Goal: Complete application form

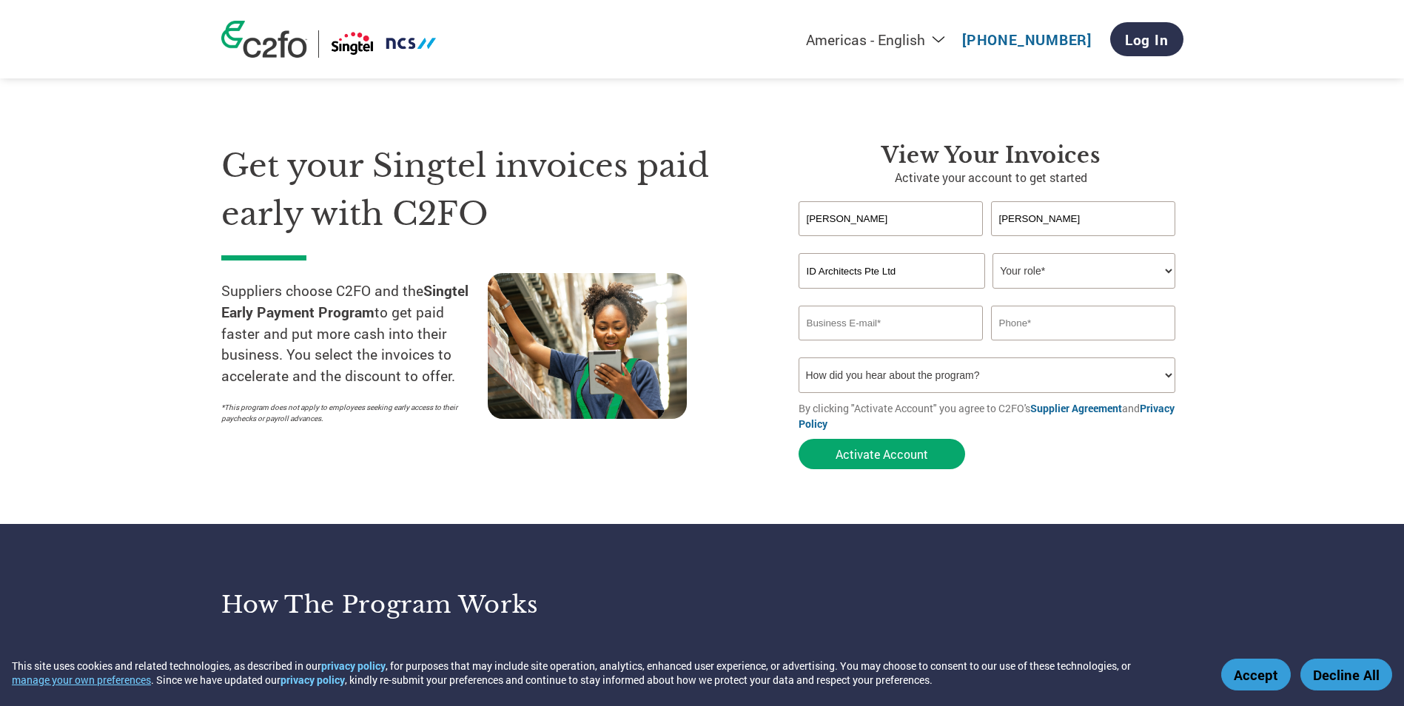
click at [1161, 275] on select "Your role* CFO Controller Credit Manager Finance Director Treasurer CEO Preside…" at bounding box center [1083, 271] width 183 height 36
click at [1165, 271] on select "Your role* CFO Controller Credit Manager Finance Director Treasurer CEO Preside…" at bounding box center [1083, 271] width 183 height 36
click at [1040, 274] on select "Your role* CFO Controller Credit Manager Finance Director Treasurer CEO Preside…" at bounding box center [1083, 271] width 183 height 36
click at [1178, 272] on div "ID Architects Pte Ltd Your role* CFO Controller Credit Manager Finance Director…" at bounding box center [990, 271] width 385 height 36
click at [1168, 272] on select "Your role* CFO Controller Credit Manager Finance Director Treasurer CEO Preside…" at bounding box center [1083, 271] width 183 height 36
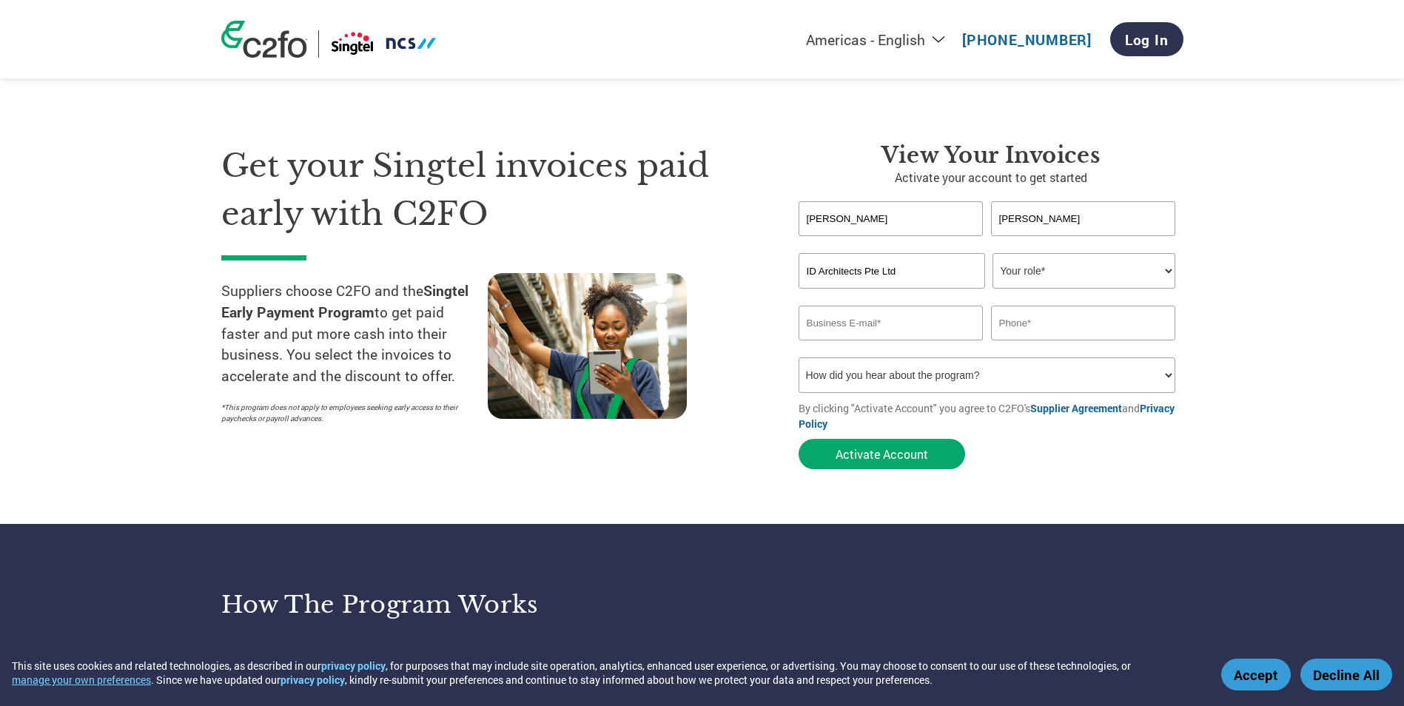
click at [885, 321] on input "email" at bounding box center [890, 323] width 185 height 35
click at [1170, 275] on select "Your role* CFO Controller Credit Manager Finance Director Treasurer CEO Preside…" at bounding box center [1083, 271] width 183 height 36
click at [1161, 271] on select "Your role* CFO Controller Credit Manager Finance Director Treasurer CEO Preside…" at bounding box center [1083, 271] width 183 height 36
click at [1175, 269] on select "Your role* CFO Controller Credit Manager Finance Director Treasurer CEO Preside…" at bounding box center [1083, 271] width 183 height 36
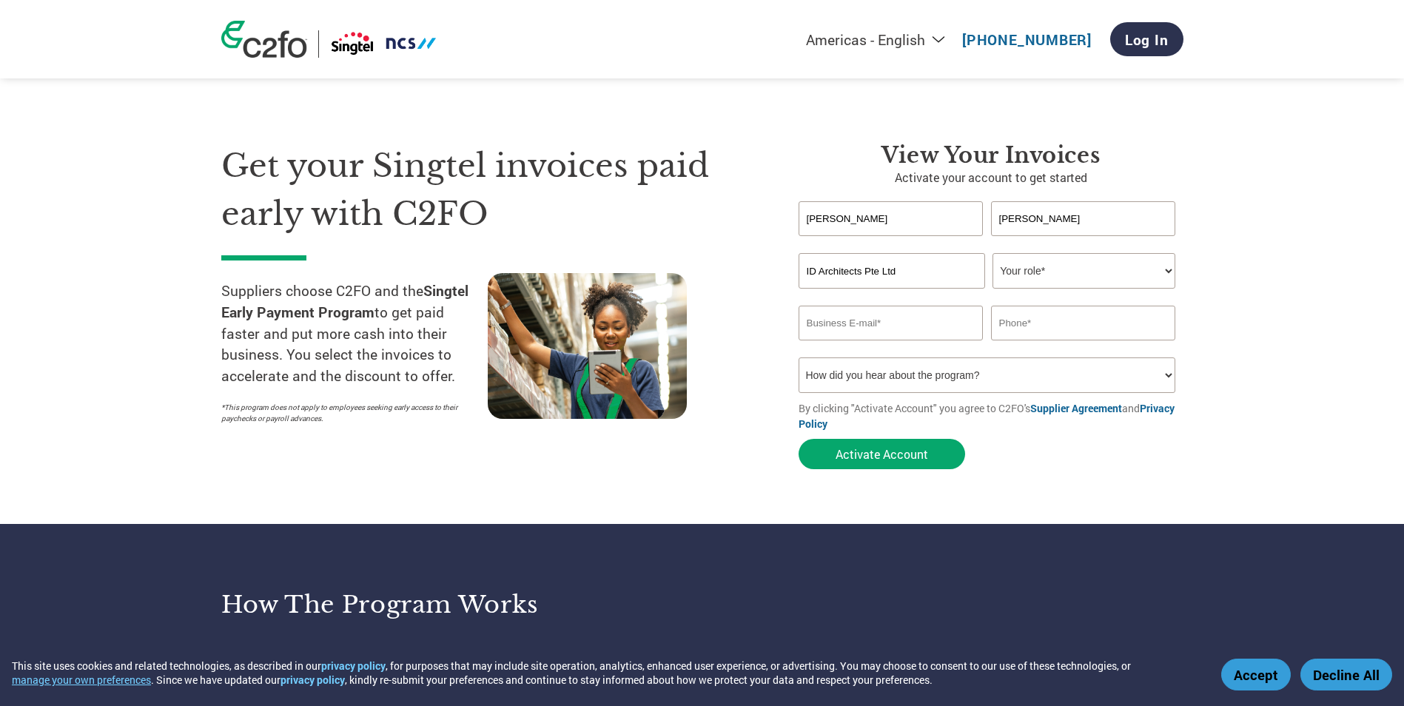
click at [1168, 274] on select "Your role* CFO Controller Credit Manager Finance Director Treasurer CEO Preside…" at bounding box center [1083, 271] width 183 height 36
click at [889, 317] on input "email" at bounding box center [890, 323] width 185 height 35
click at [879, 322] on input "email" at bounding box center [890, 323] width 185 height 35
paste input "[EMAIL_ADDRESS][DOMAIN_NAME]>"
type input "[EMAIL_ADDRESS][DOMAIN_NAME]"
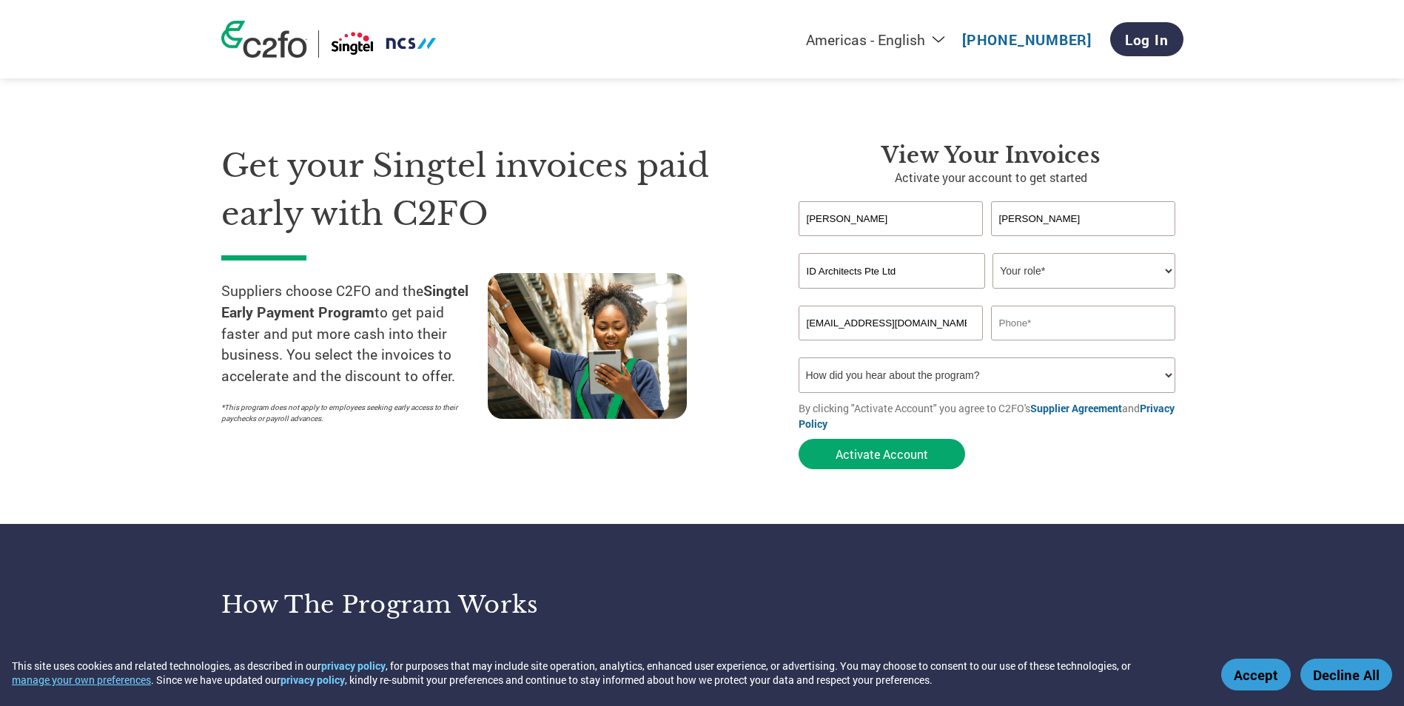
click at [1063, 318] on input "text" at bounding box center [1083, 323] width 185 height 35
click at [912, 386] on select "How did you hear about the program? Received a letter Email Social Media Online…" at bounding box center [986, 375] width 377 height 36
click at [1049, 324] on input "text" at bounding box center [1083, 323] width 185 height 35
paste input "6225 6011"
type input "6225 6011"
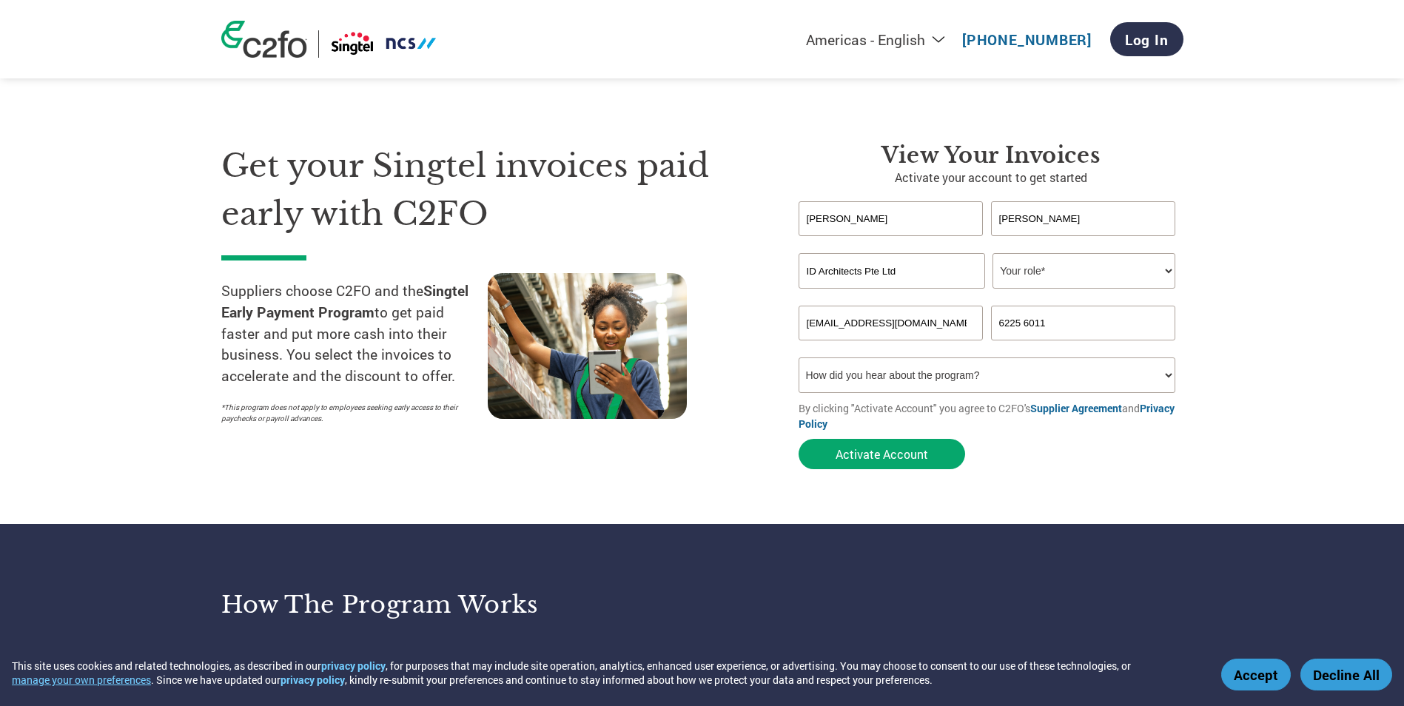
click at [1149, 368] on select "How did you hear about the program? Received a letter Email Social Media Online…" at bounding box center [986, 375] width 377 height 36
select select "Email"
click at [798, 357] on select "How did you hear about the program? Received a letter Email Social Media Online…" at bounding box center [986, 375] width 377 height 36
click at [1164, 275] on select "Your role* CFO Controller Credit Manager Finance Director Treasurer CEO Preside…" at bounding box center [1083, 271] width 183 height 36
click at [1164, 274] on select "Your role* CFO Controller Credit Manager Finance Director Treasurer CEO Preside…" at bounding box center [1083, 271] width 183 height 36
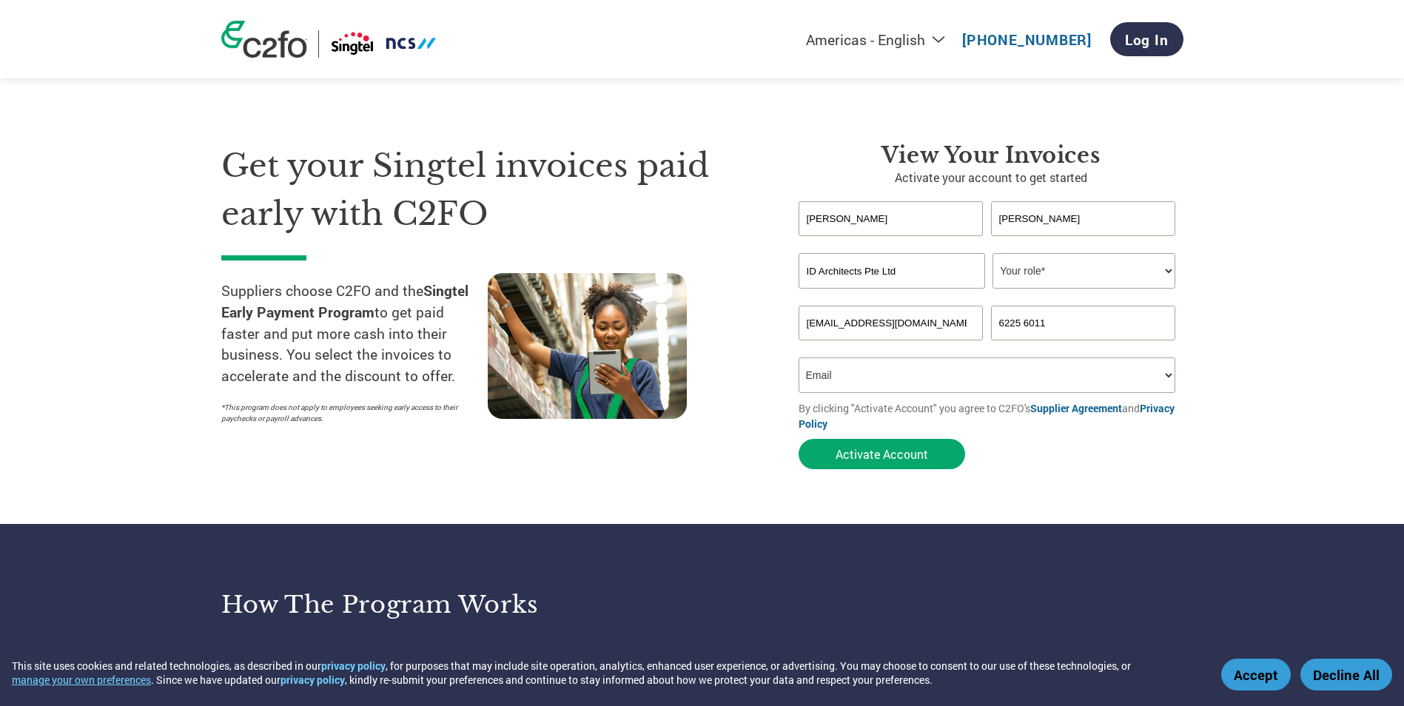
click at [1164, 274] on select "Your role* CFO Controller Credit Manager Finance Director Treasurer CEO Preside…" at bounding box center [1083, 271] width 183 height 36
click at [1169, 274] on select "Your role* CFO Controller Credit Manager Finance Director Treasurer CEO Preside…" at bounding box center [1083, 271] width 183 height 36
click at [1152, 283] on select "Your role* CFO Controller Credit Manager Finance Director Treasurer CEO Preside…" at bounding box center [1083, 271] width 183 height 36
click at [1325, 317] on section "Get your Singtel invoices paid early with C2FO Suppliers choose C2FO and the Si…" at bounding box center [702, 291] width 1404 height 465
click at [891, 322] on input "[EMAIL_ADDRESS][DOMAIN_NAME]" at bounding box center [890, 323] width 185 height 35
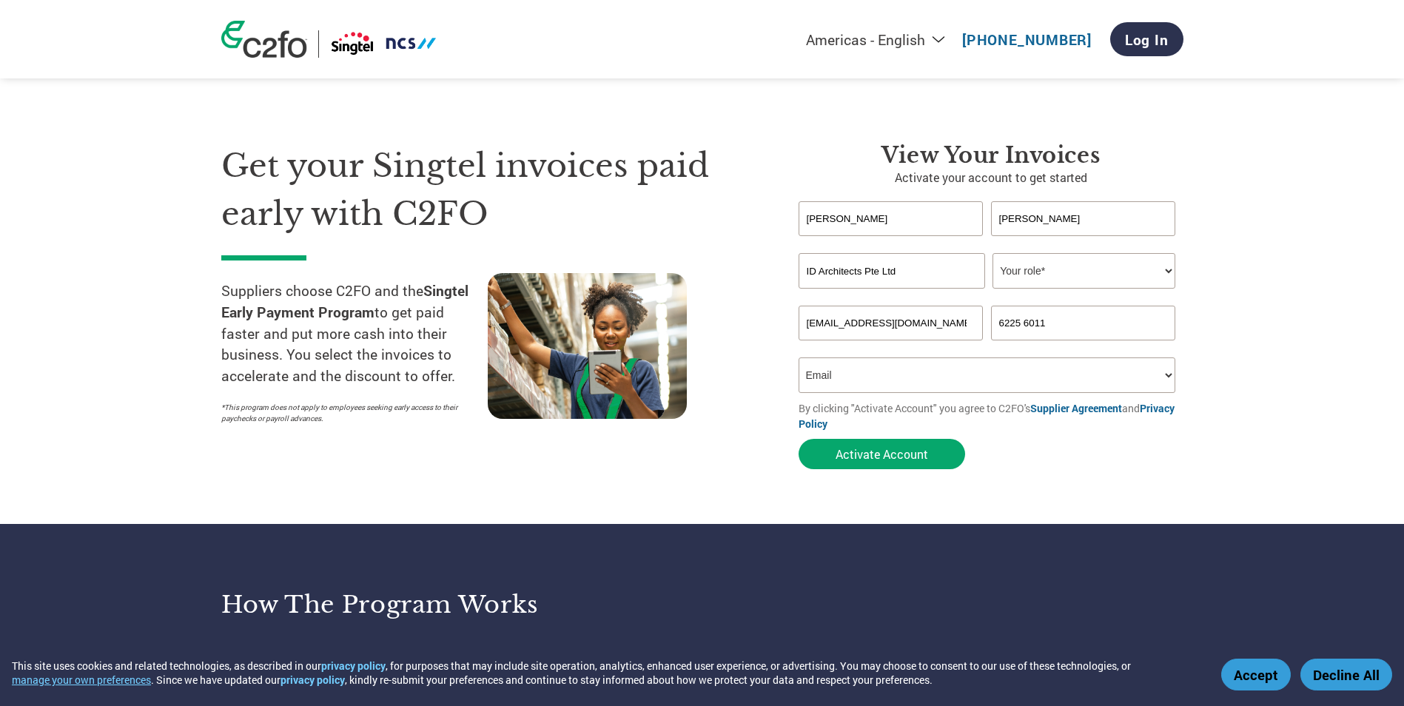
drag, startPoint x: 933, startPoint y: 326, endPoint x: 704, endPoint y: 330, distance: 228.7
click at [704, 330] on div "Get your Singtel invoices paid early with C2FO Suppliers choose C2FO and the Si…" at bounding box center [702, 280] width 962 height 394
click at [1155, 269] on select "Your role* CFO Controller Credit Manager Finance Director Treasurer CEO Preside…" at bounding box center [1083, 271] width 183 height 36
click at [1289, 400] on section "Get your Singtel invoices paid early with C2FO Suppliers choose C2FO and the Si…" at bounding box center [702, 291] width 1404 height 465
